Goal: Task Accomplishment & Management: Manage account settings

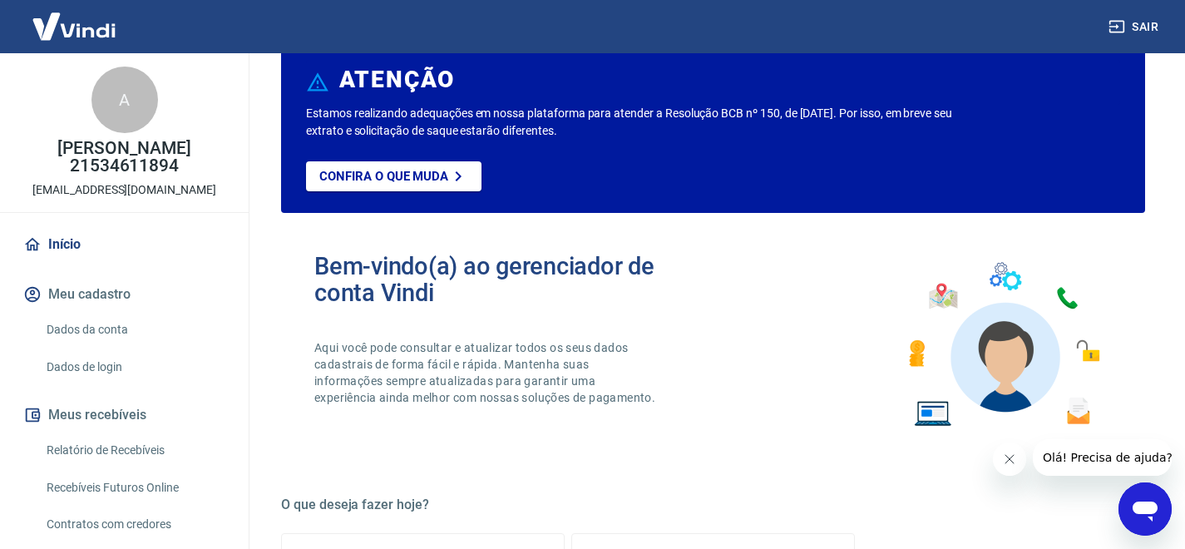
scroll to position [57, 0]
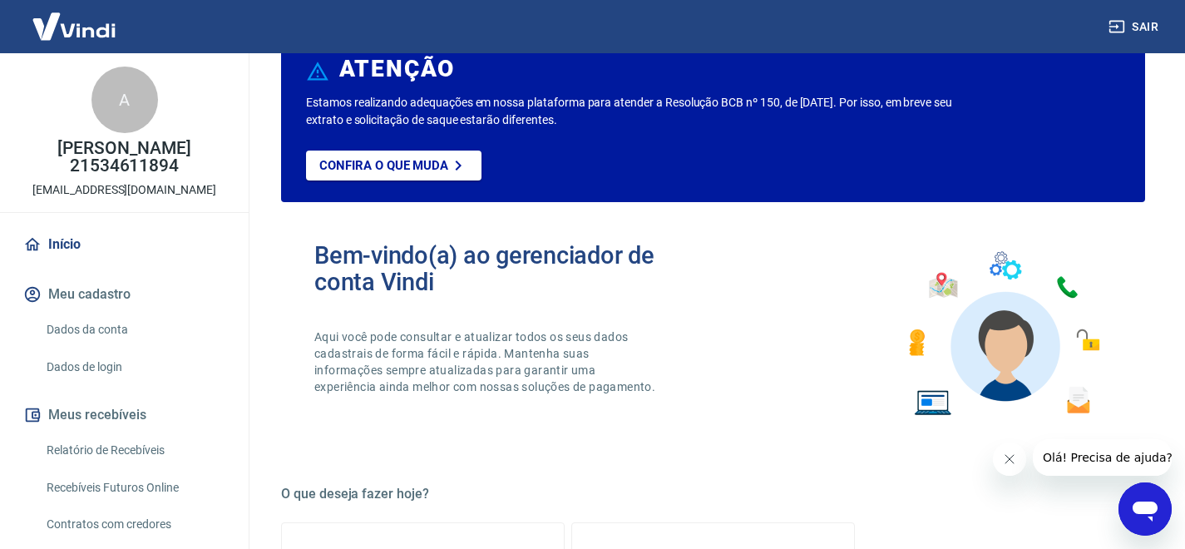
click at [109, 329] on link "Dados da conta" at bounding box center [134, 330] width 189 height 34
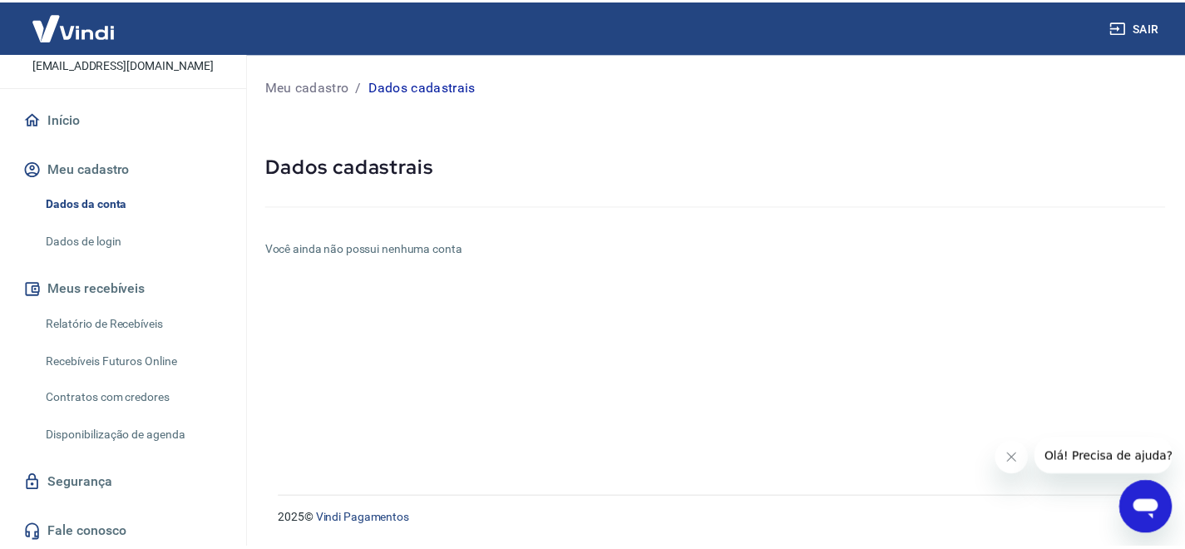
scroll to position [129, 0]
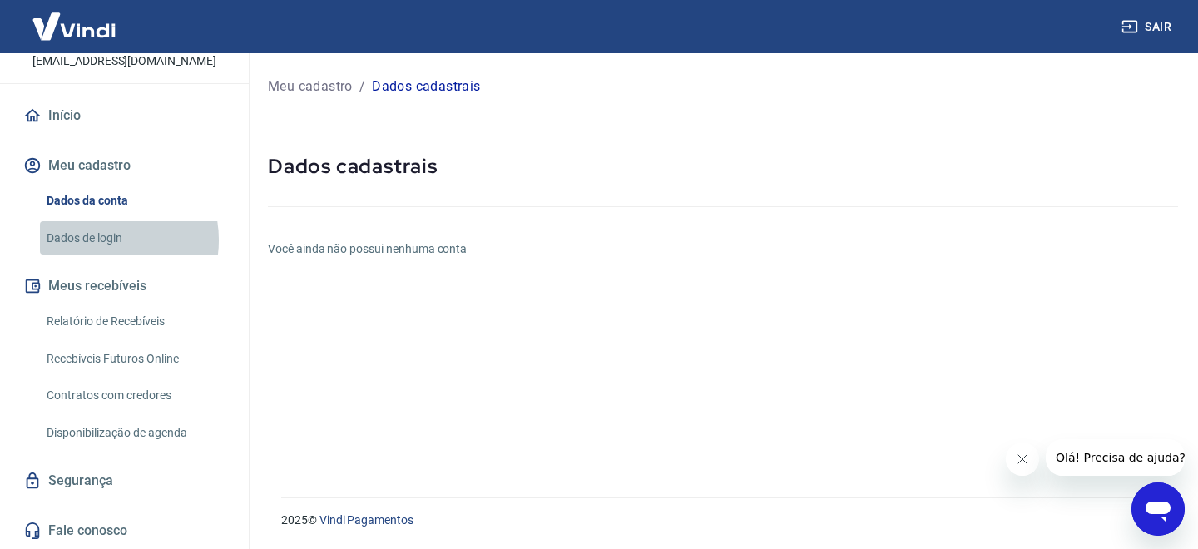
click at [104, 240] on link "Dados de login" at bounding box center [134, 238] width 189 height 34
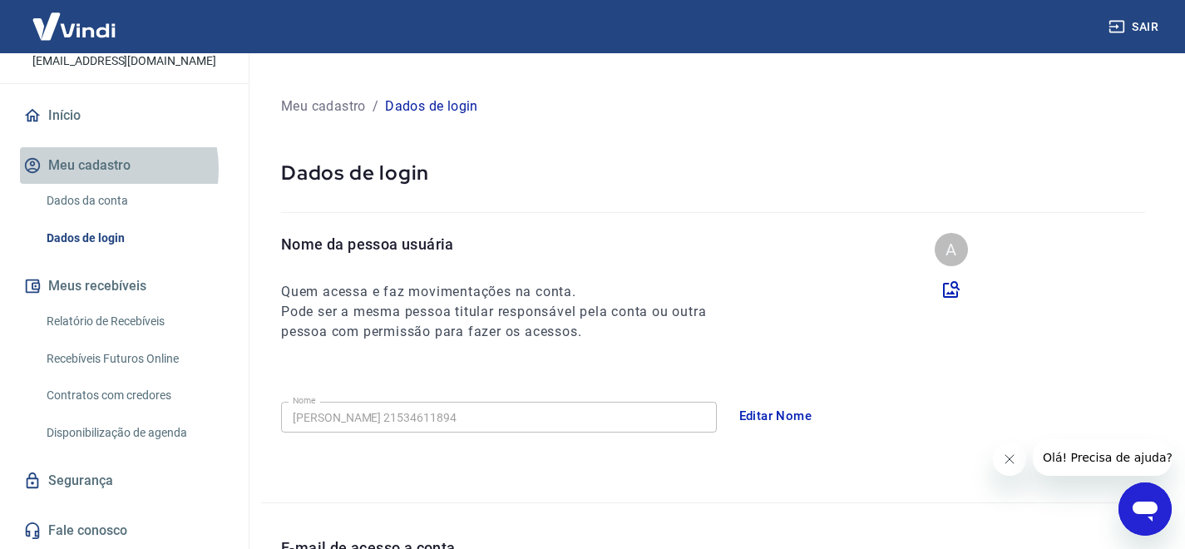
click at [93, 169] on button "Meu cadastro" at bounding box center [124, 165] width 209 height 37
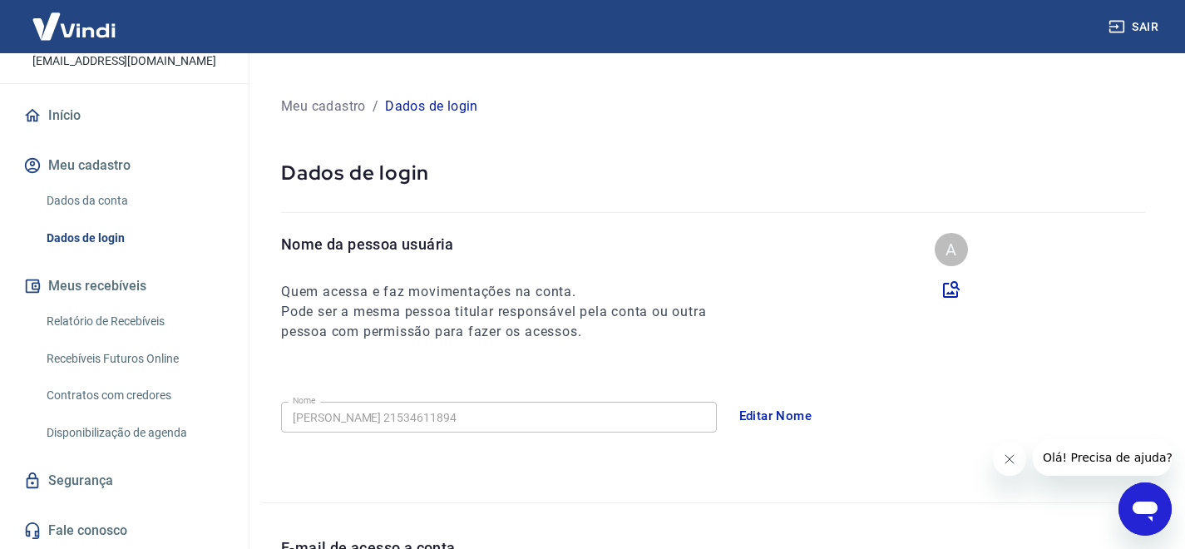
click at [85, 196] on link "Dados da conta" at bounding box center [134, 201] width 189 height 34
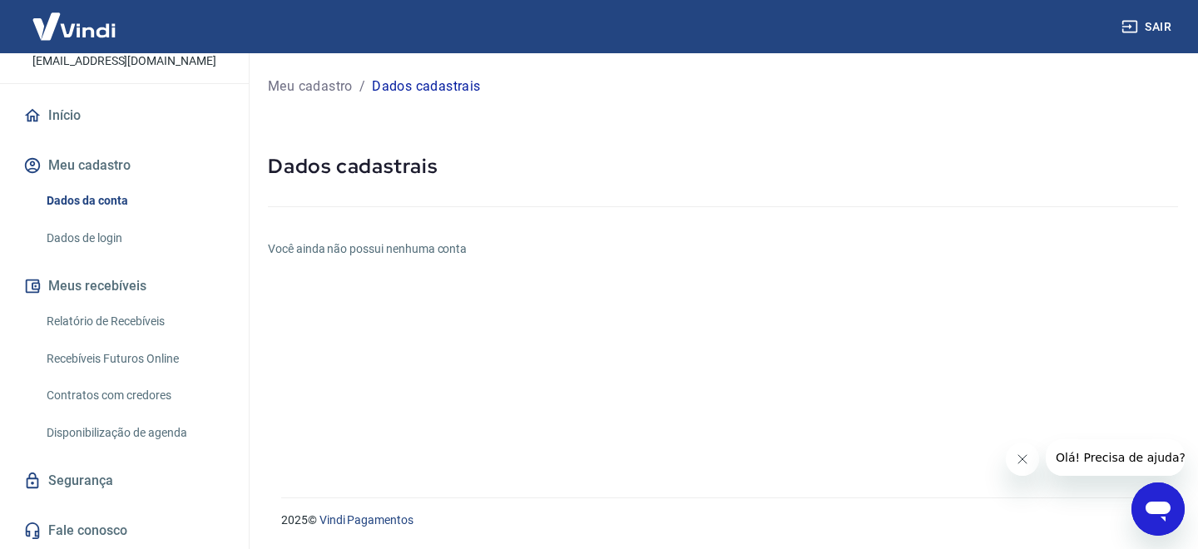
click at [1023, 462] on icon "Fechar mensagem da empresa" at bounding box center [1022, 458] width 13 height 13
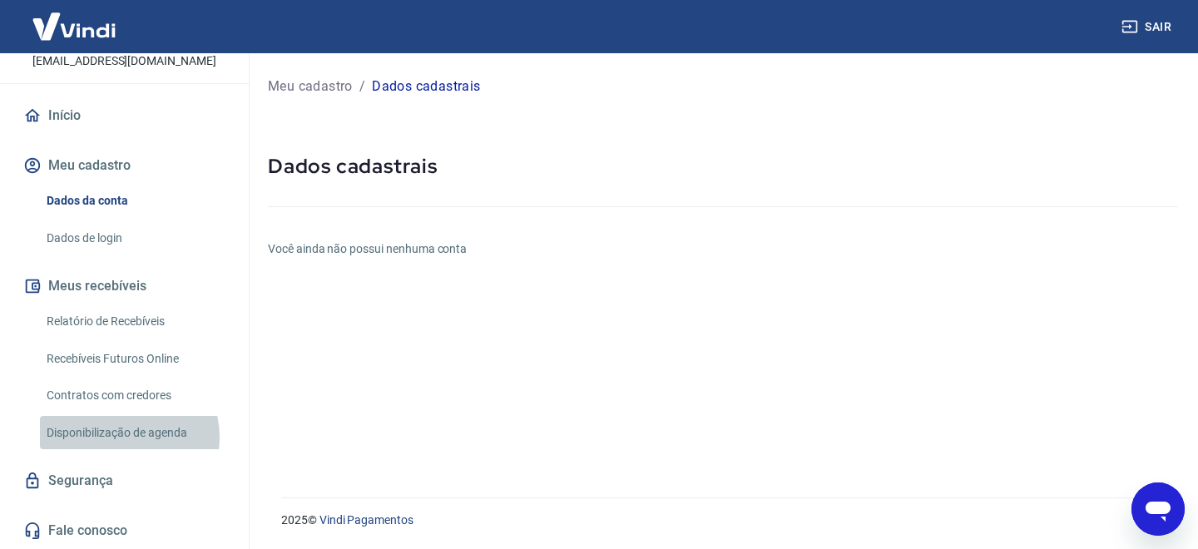
click at [126, 437] on link "Disponibilização de agenda" at bounding box center [134, 433] width 189 height 34
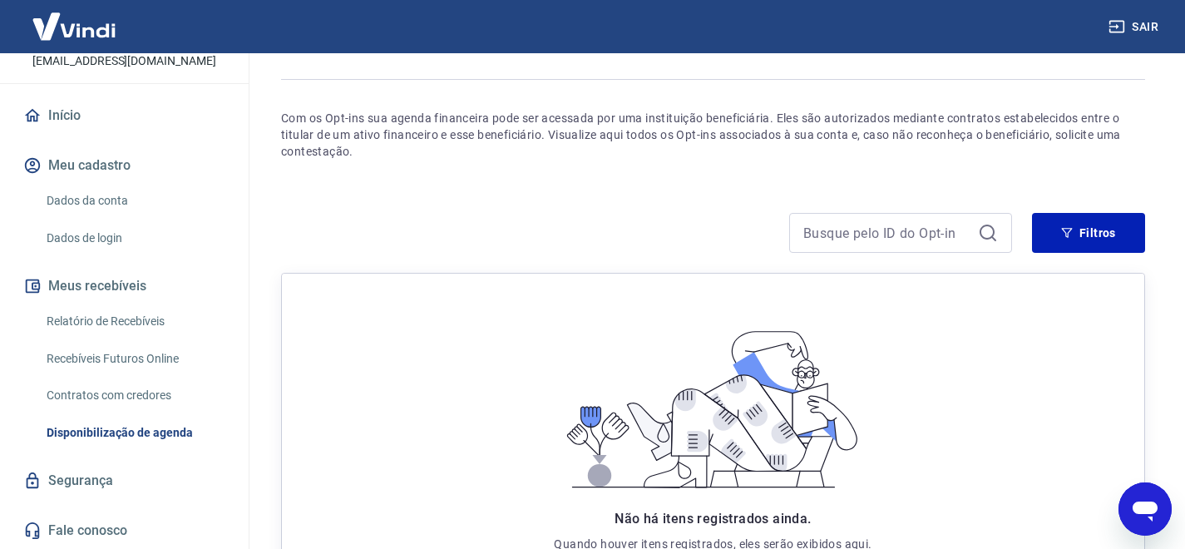
scroll to position [116, 0]
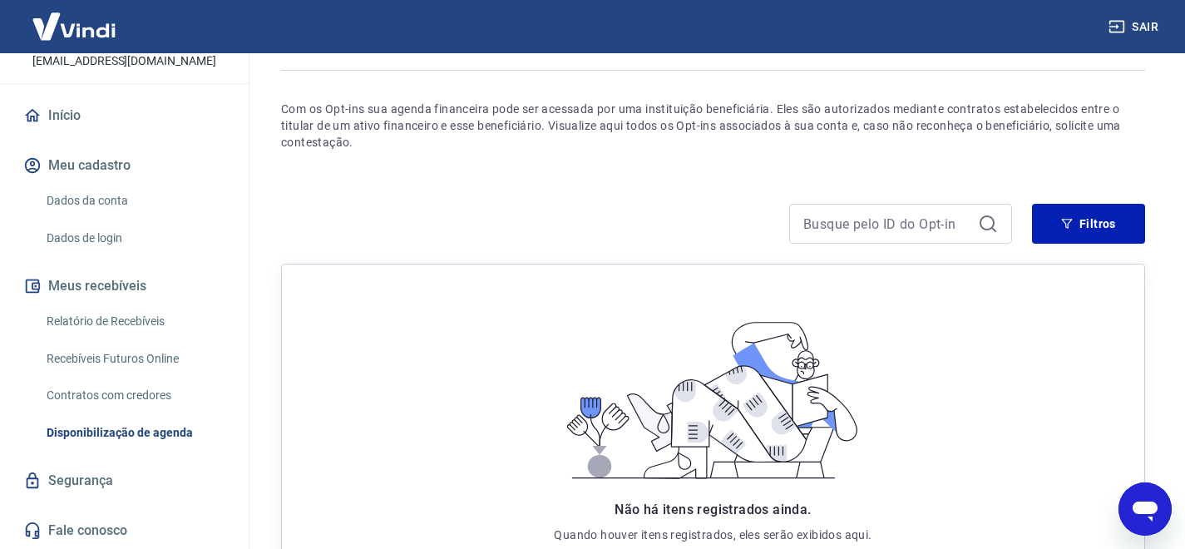
click at [88, 482] on link "Segurança" at bounding box center [124, 480] width 209 height 37
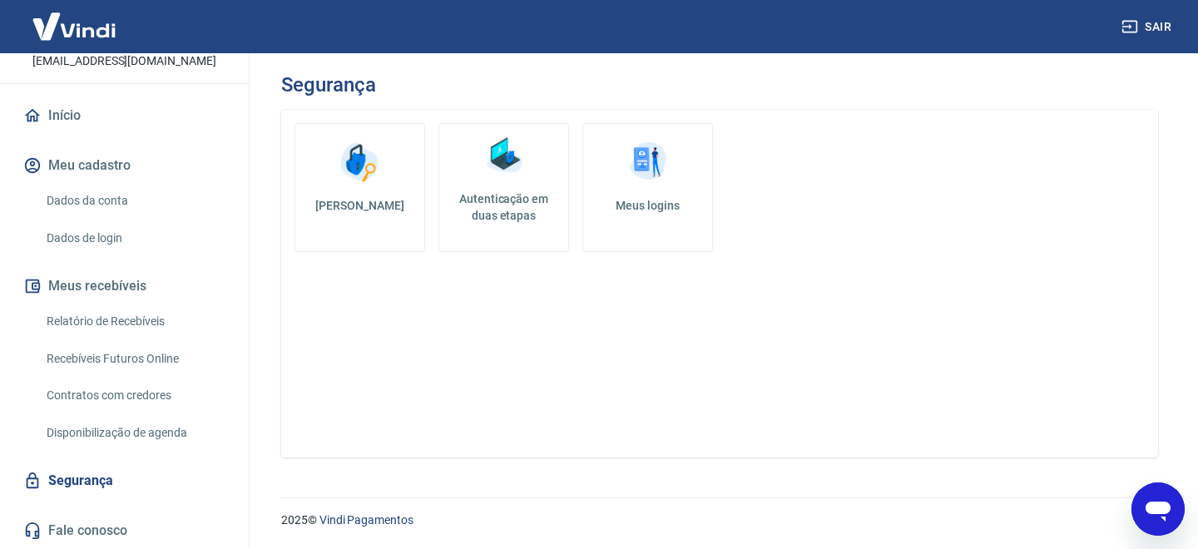
click at [506, 203] on h5 "Autenticação em duas etapas" at bounding box center [504, 206] width 116 height 33
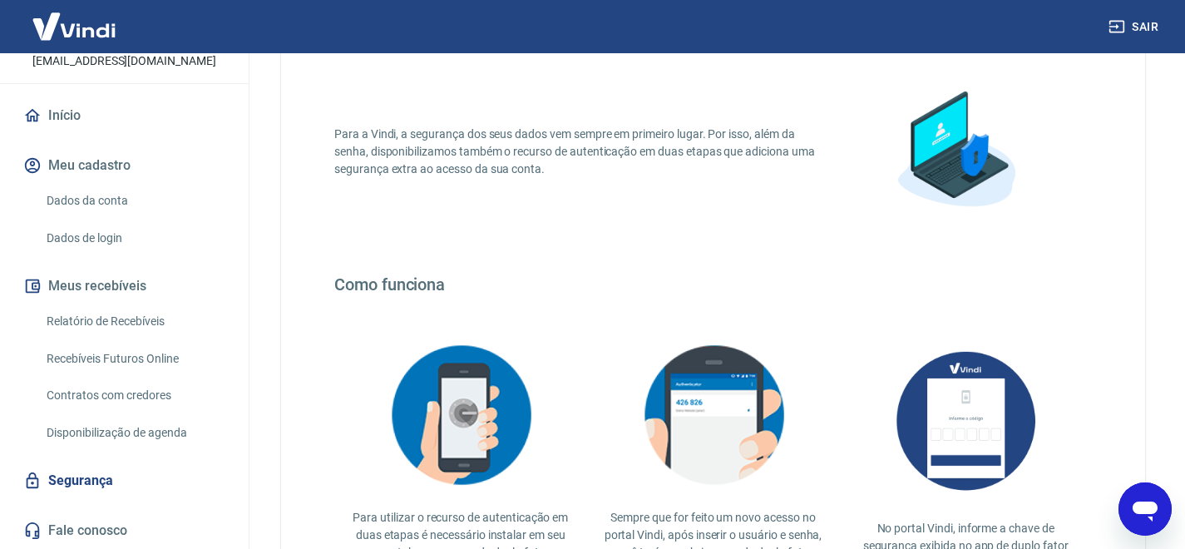
scroll to position [324, 0]
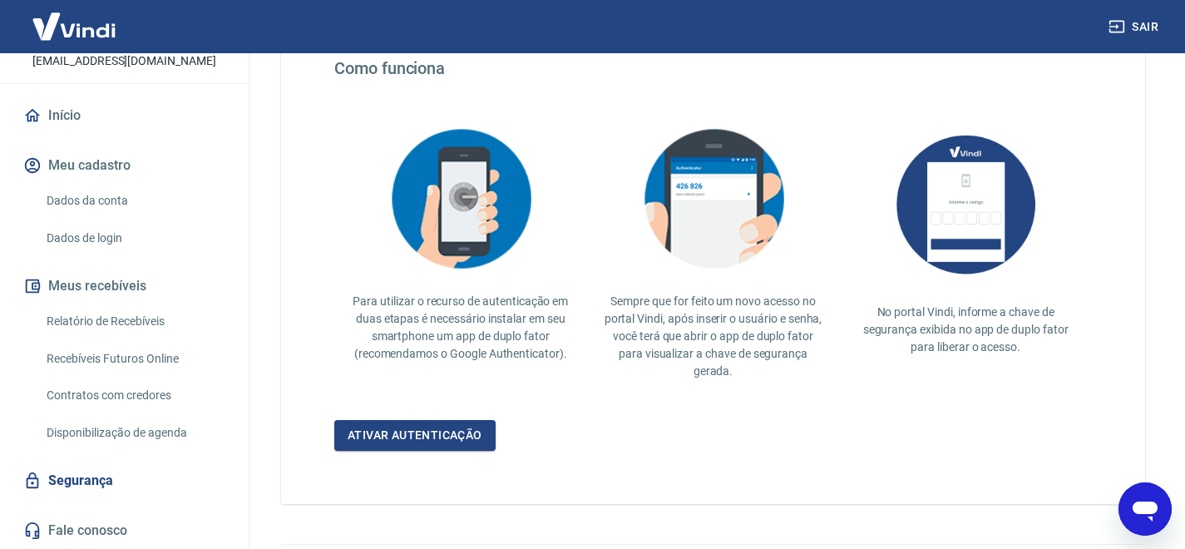
click at [105, 204] on link "Dados da conta" at bounding box center [134, 201] width 189 height 34
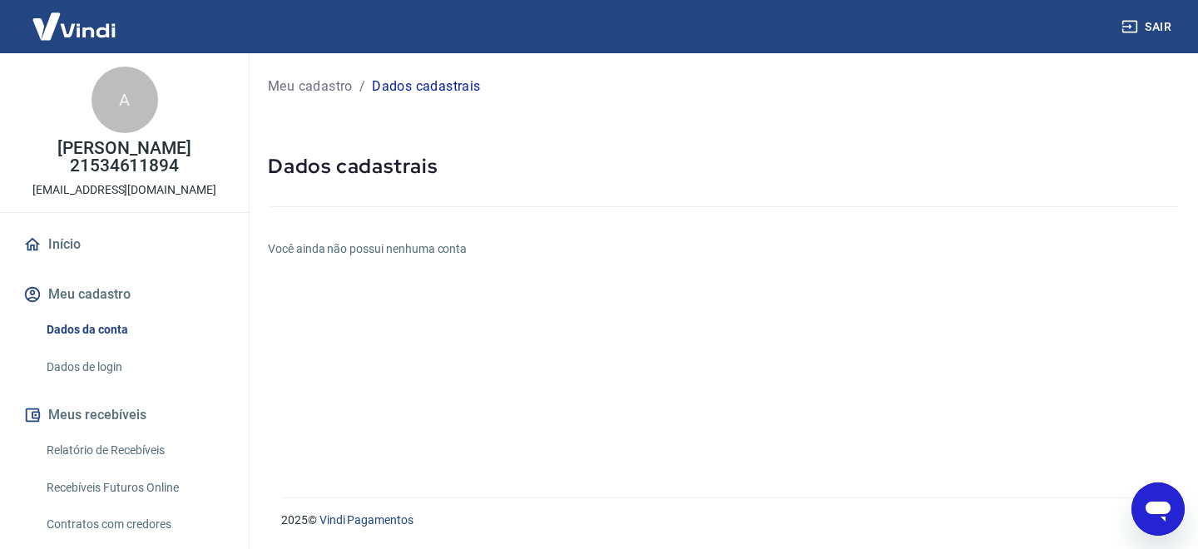
click at [72, 249] on link "Início" at bounding box center [124, 244] width 209 height 37
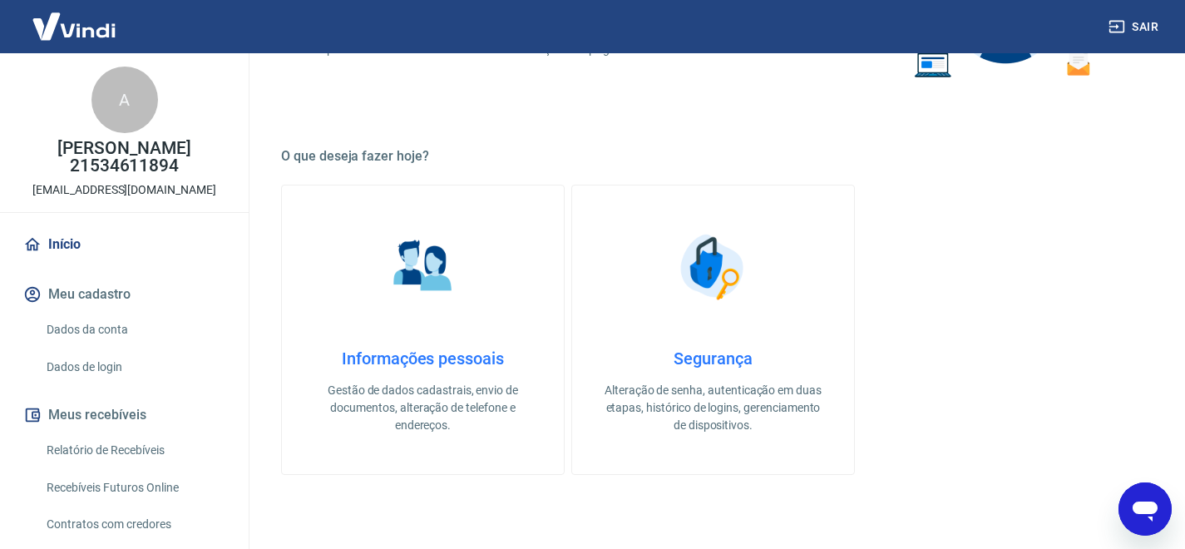
scroll to position [413, 0]
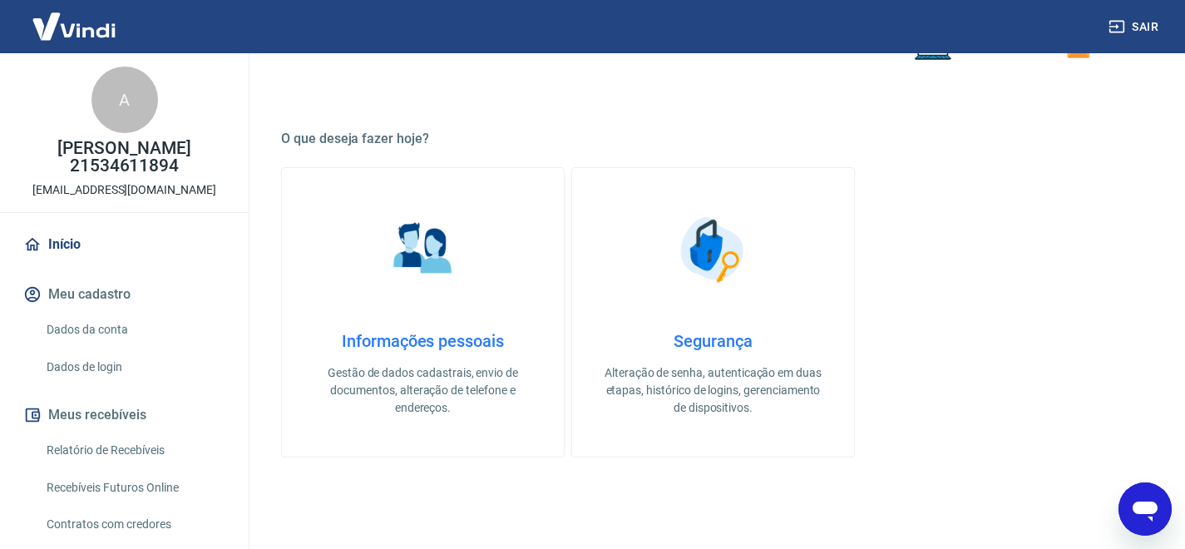
click at [414, 329] on link "Informações pessoais Gestão de dados cadastrais, envio de documentos, alteração…" at bounding box center [423, 312] width 284 height 290
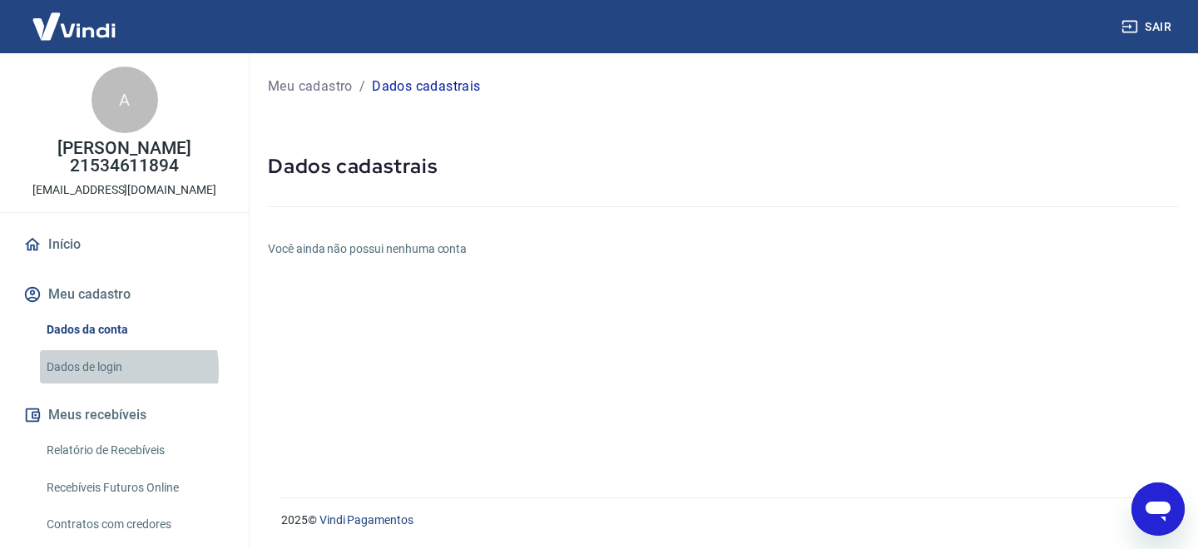
click at [101, 369] on link "Dados de login" at bounding box center [134, 367] width 189 height 34
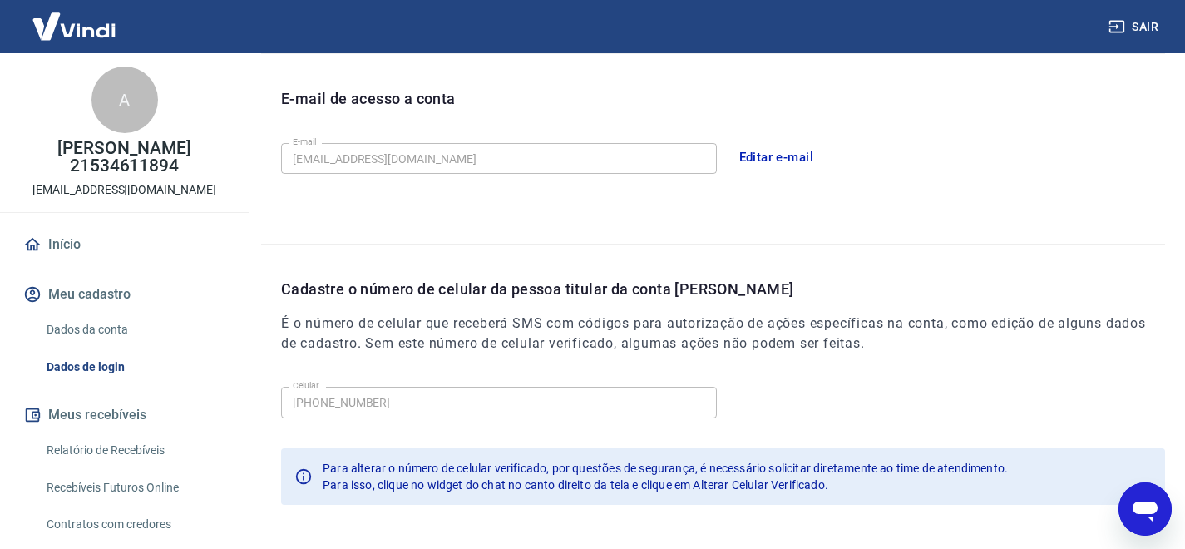
scroll to position [516, 0]
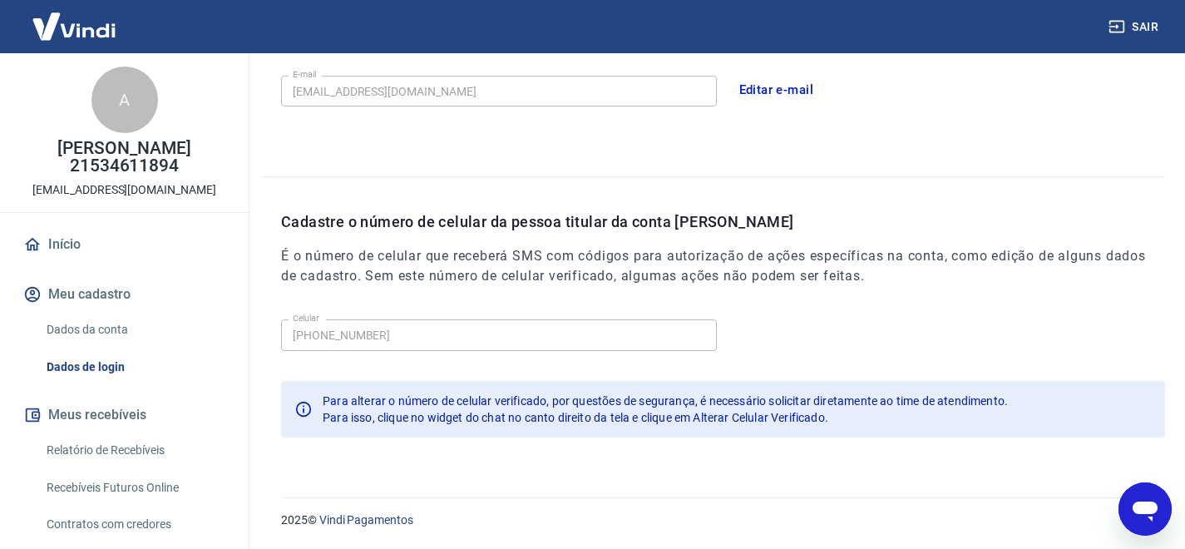
click at [64, 240] on link "Início" at bounding box center [124, 244] width 209 height 37
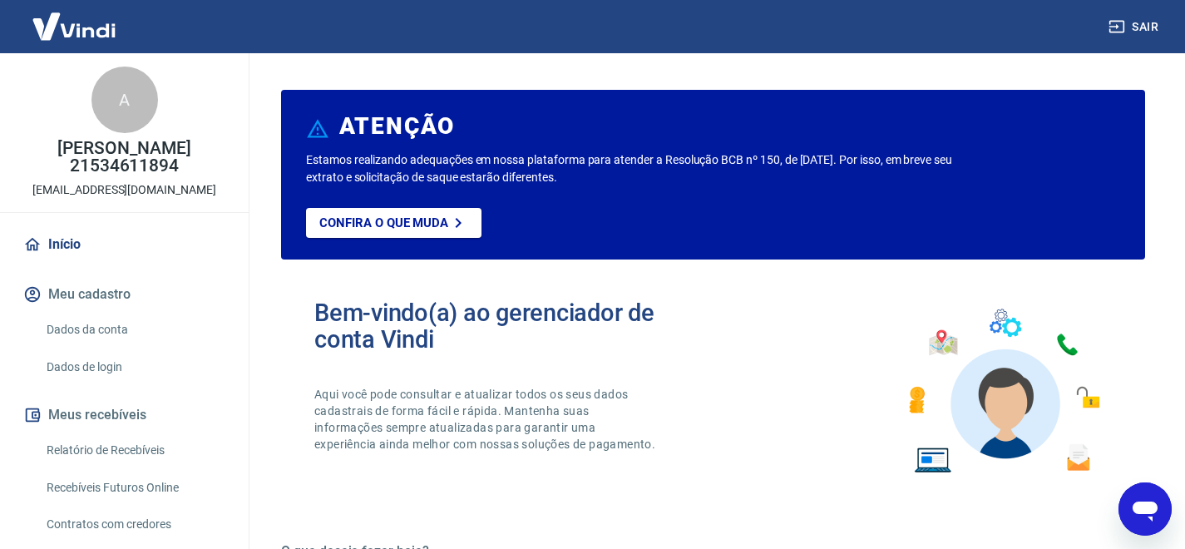
click at [108, 140] on p "[PERSON_NAME] 21534611894" at bounding box center [124, 157] width 222 height 35
click at [70, 247] on link "Início" at bounding box center [124, 244] width 209 height 37
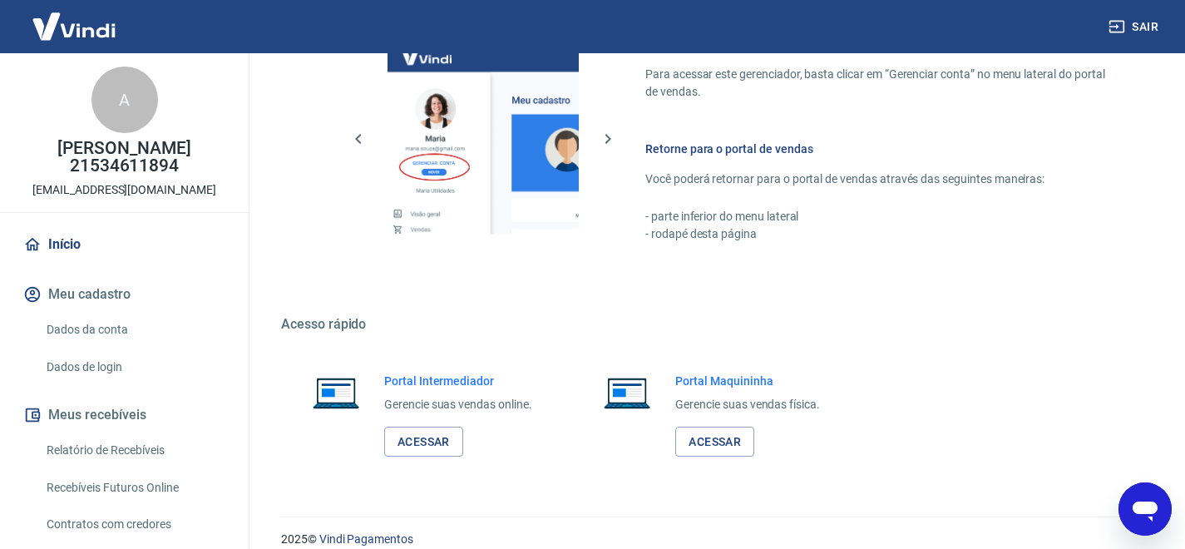
scroll to position [953, 0]
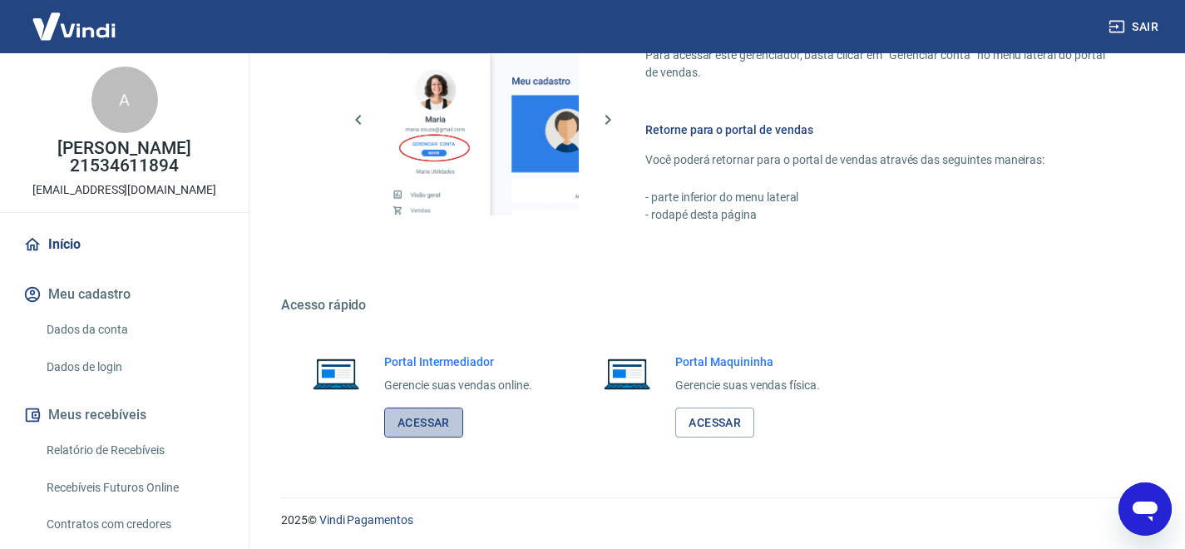
click at [428, 420] on link "Acessar" at bounding box center [423, 423] width 79 height 31
